Goal: Task Accomplishment & Management: Use online tool/utility

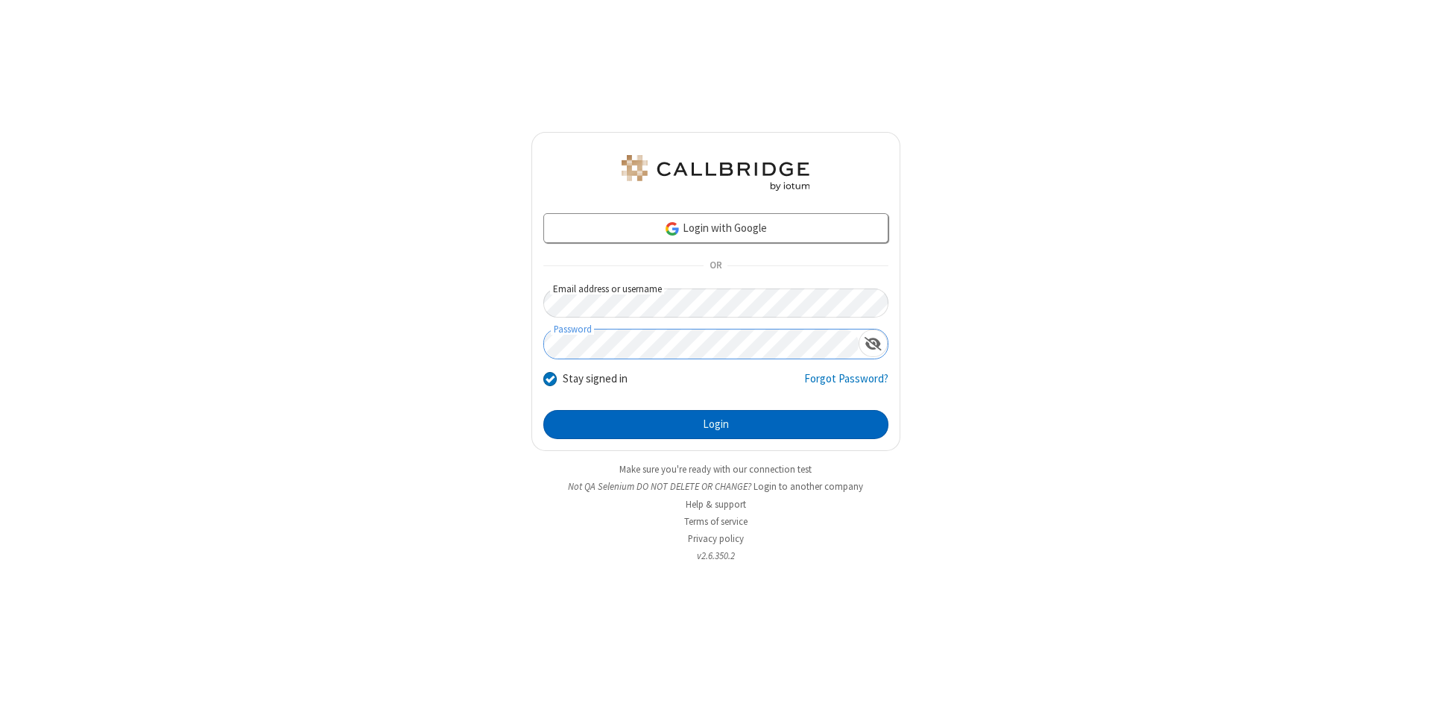
click at [716, 425] on button "Login" at bounding box center [715, 425] width 345 height 30
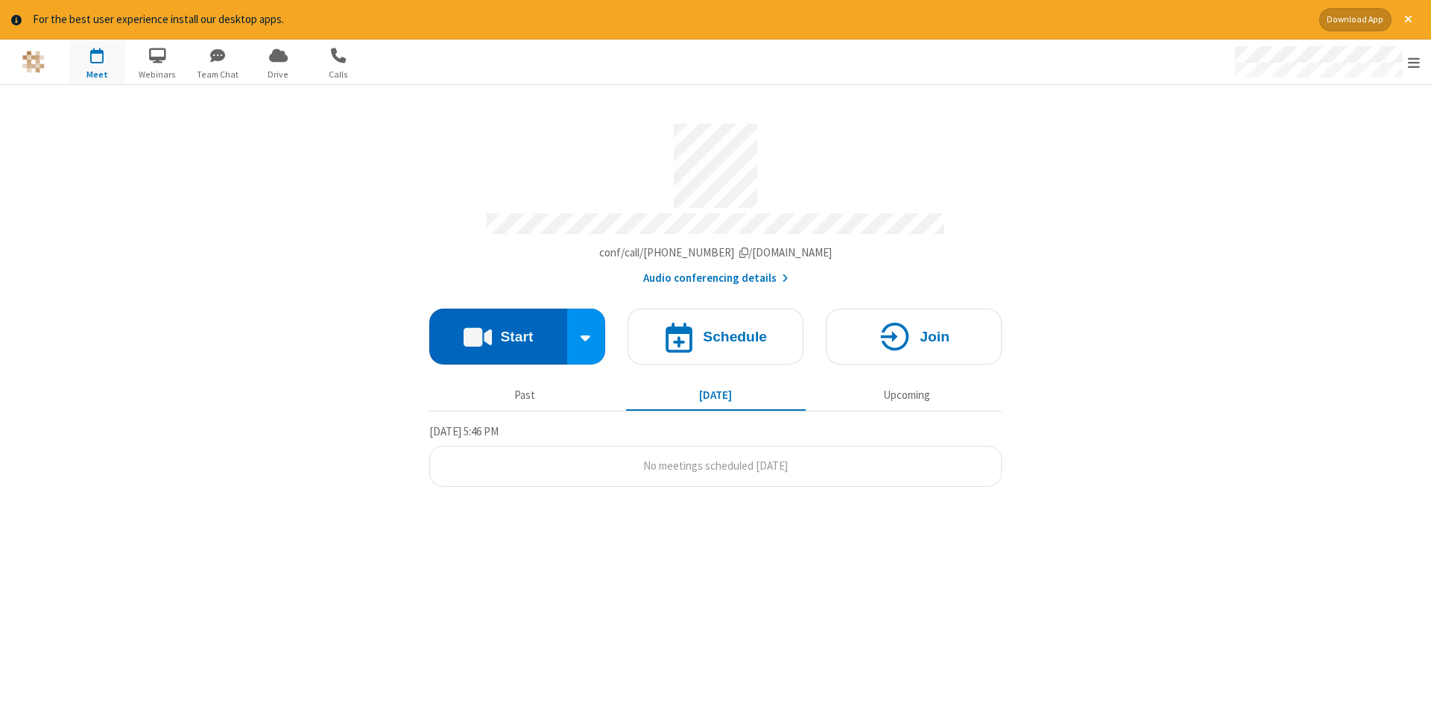
click at [498, 331] on button "Start" at bounding box center [498, 337] width 138 height 56
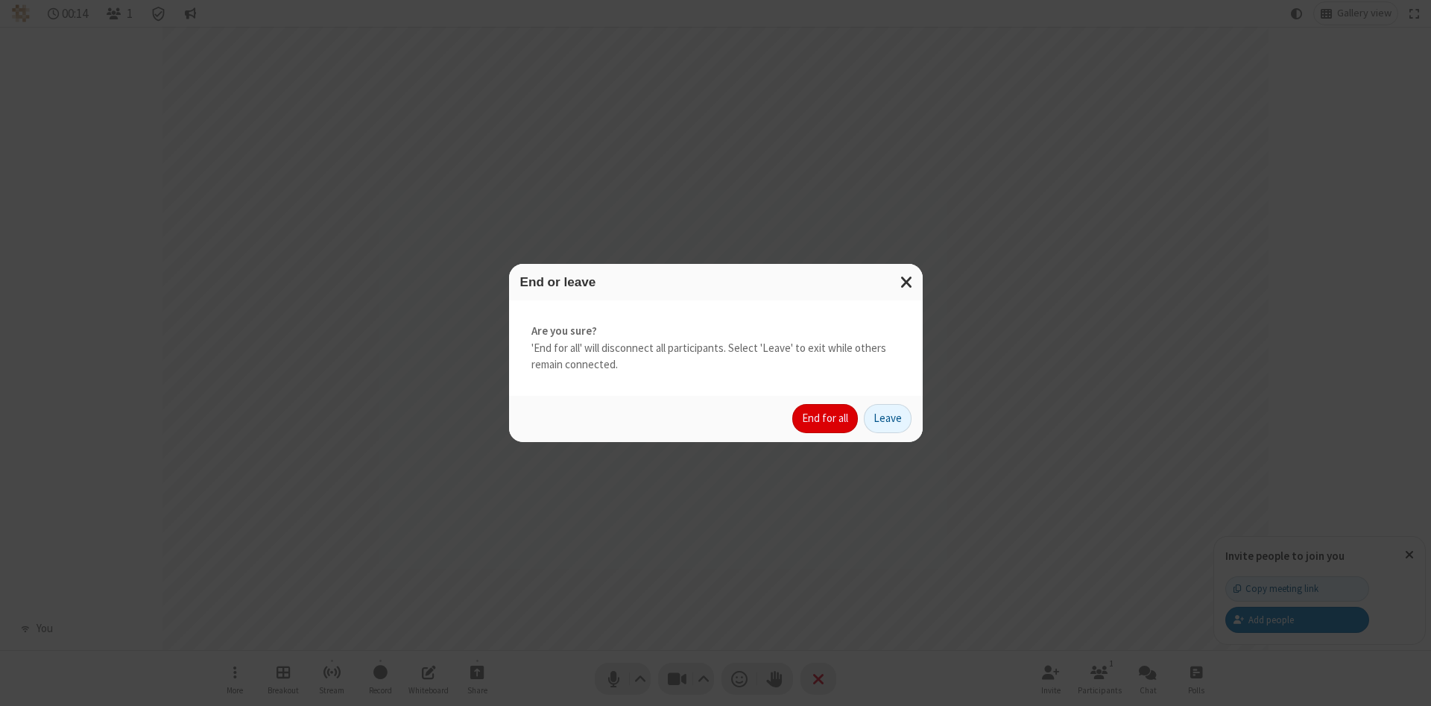
click at [826, 418] on button "End for all" at bounding box center [825, 419] width 66 height 30
